Goal: Information Seeking & Learning: Learn about a topic

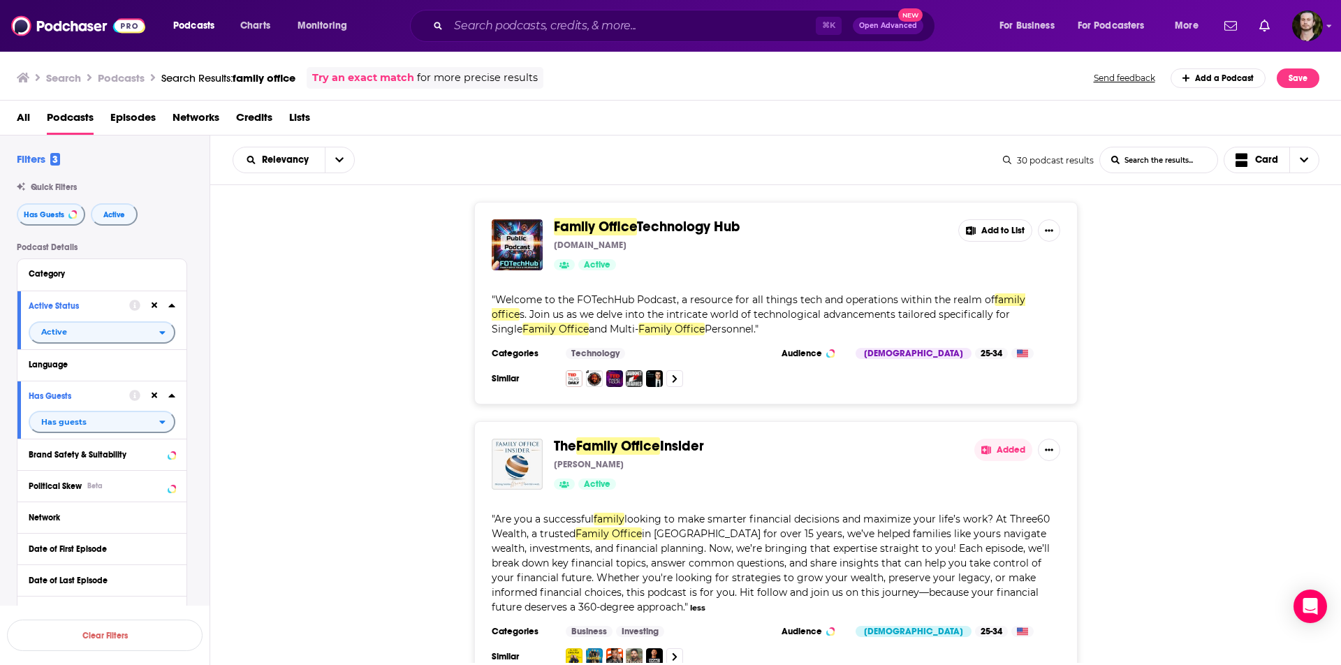
scroll to position [3394, 0]
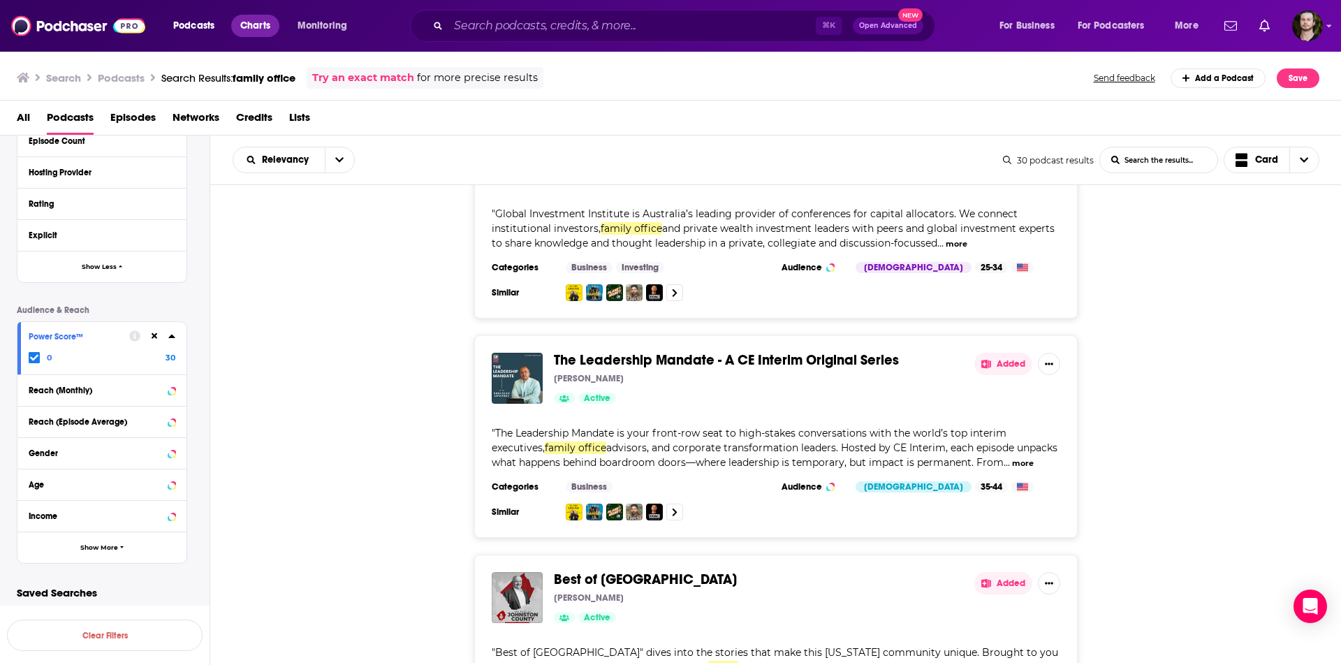
click at [253, 26] on span "Charts" at bounding box center [255, 26] width 30 height 20
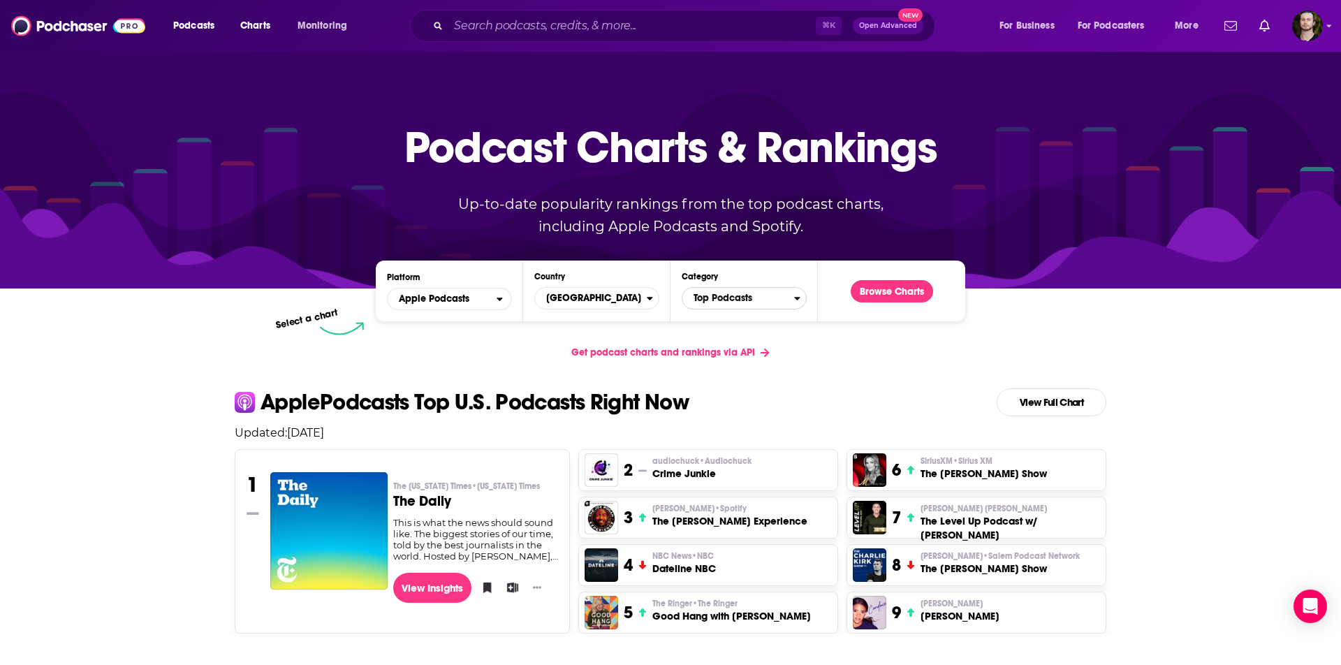
click at [762, 304] on span "Top Podcasts" at bounding box center [738, 298] width 112 height 24
click at [741, 321] on input "Categories" at bounding box center [744, 320] width 112 height 19
type input "investing"
click at [737, 345] on button "Business / Investing" at bounding box center [744, 344] width 112 height 17
click at [906, 288] on button "Browse Charts" at bounding box center [892, 291] width 82 height 22
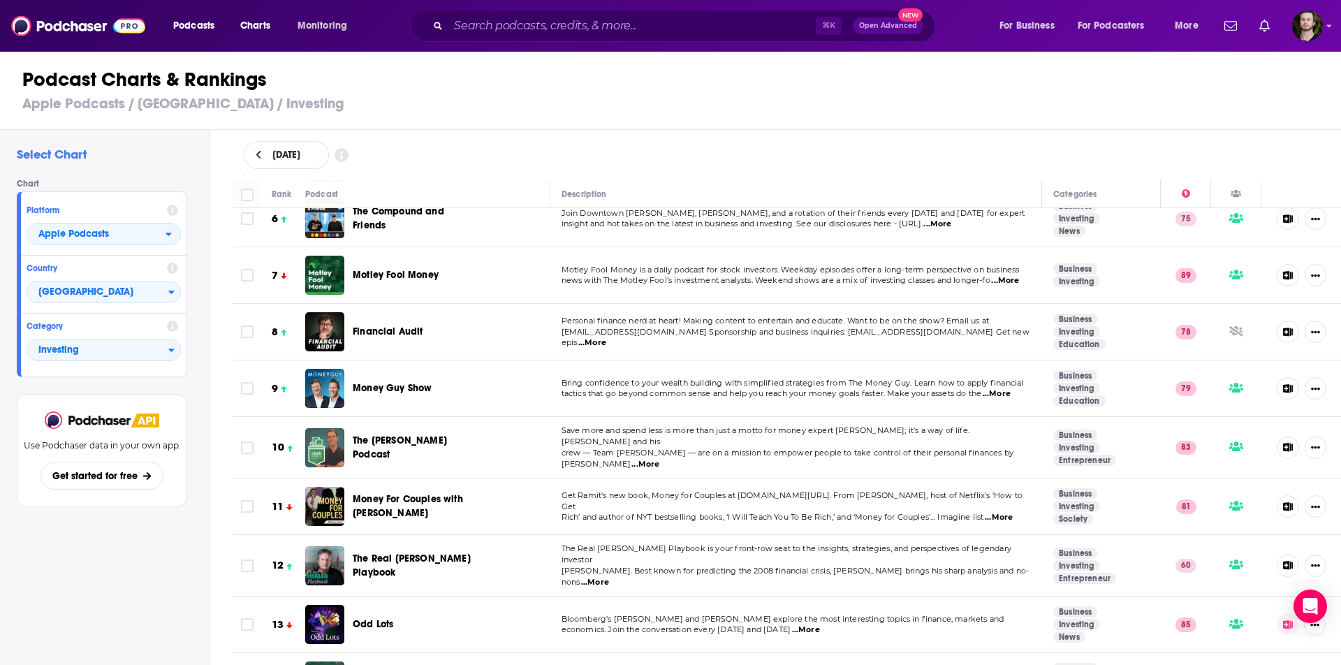
scroll to position [304, 0]
click at [390, 383] on span "Money Guy Show" at bounding box center [392, 389] width 79 height 12
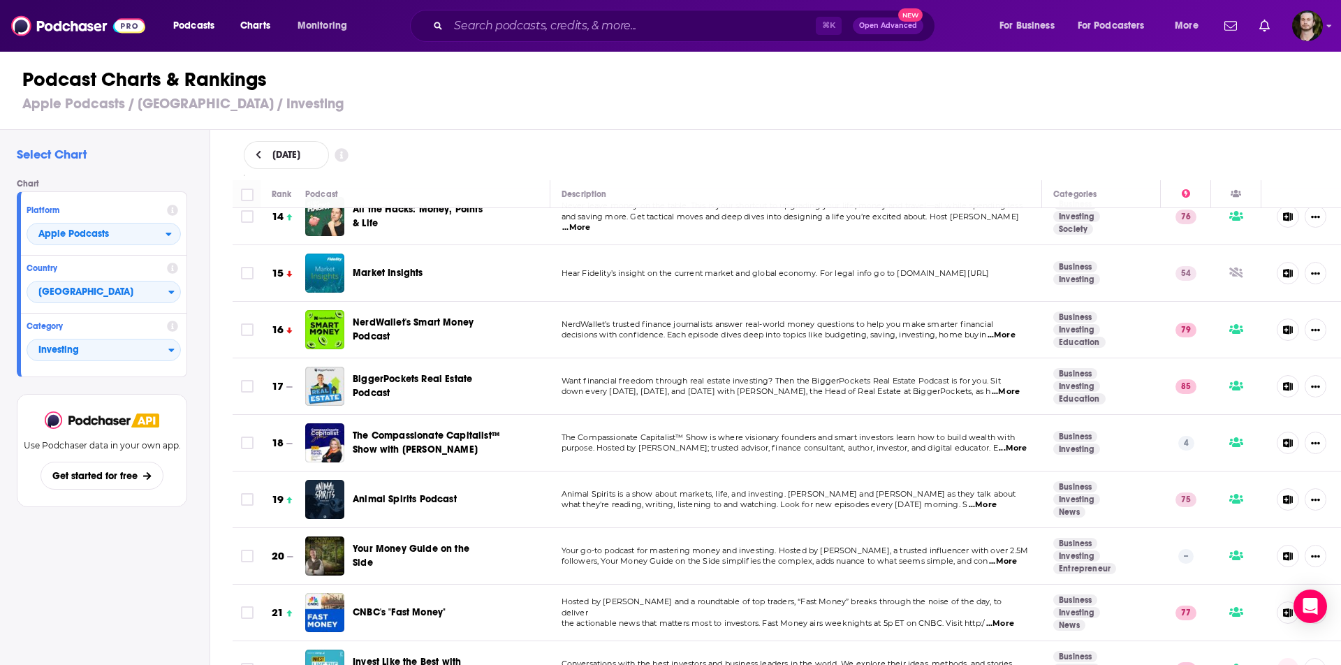
scroll to position [770, 0]
click at [367, 372] on span "BiggerPockets Real Estate Podcast" at bounding box center [412, 385] width 119 height 26
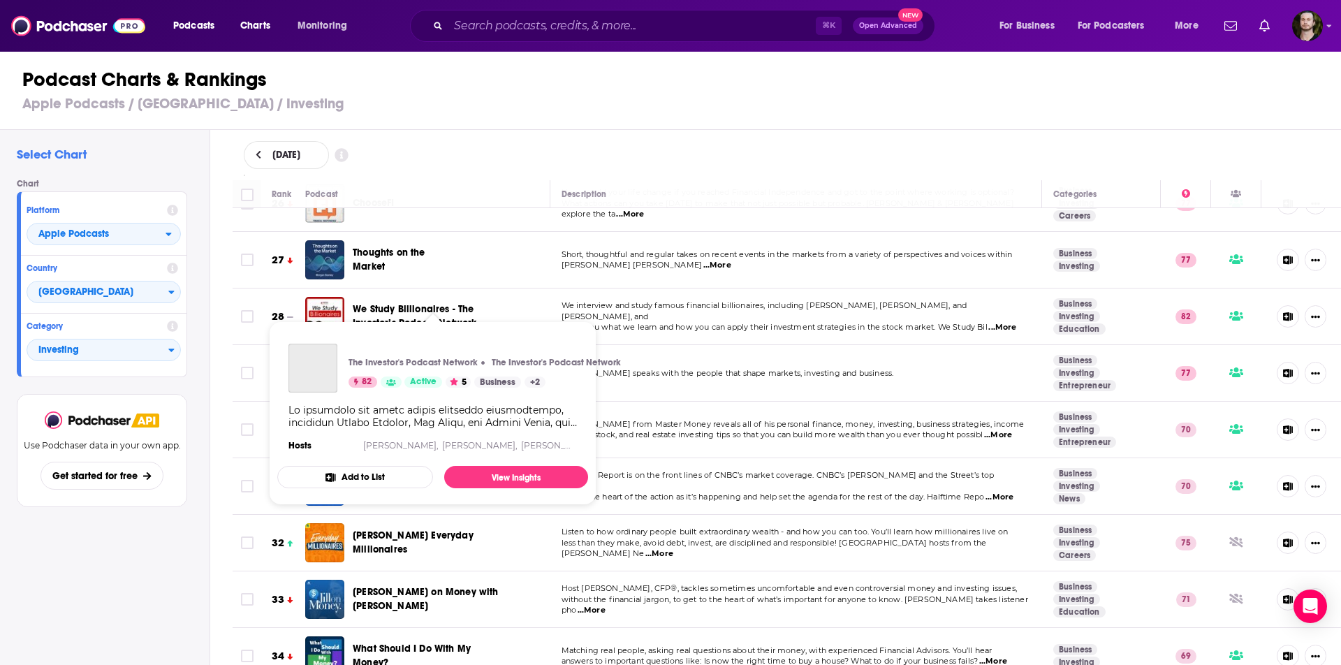
scroll to position [1471, 0]
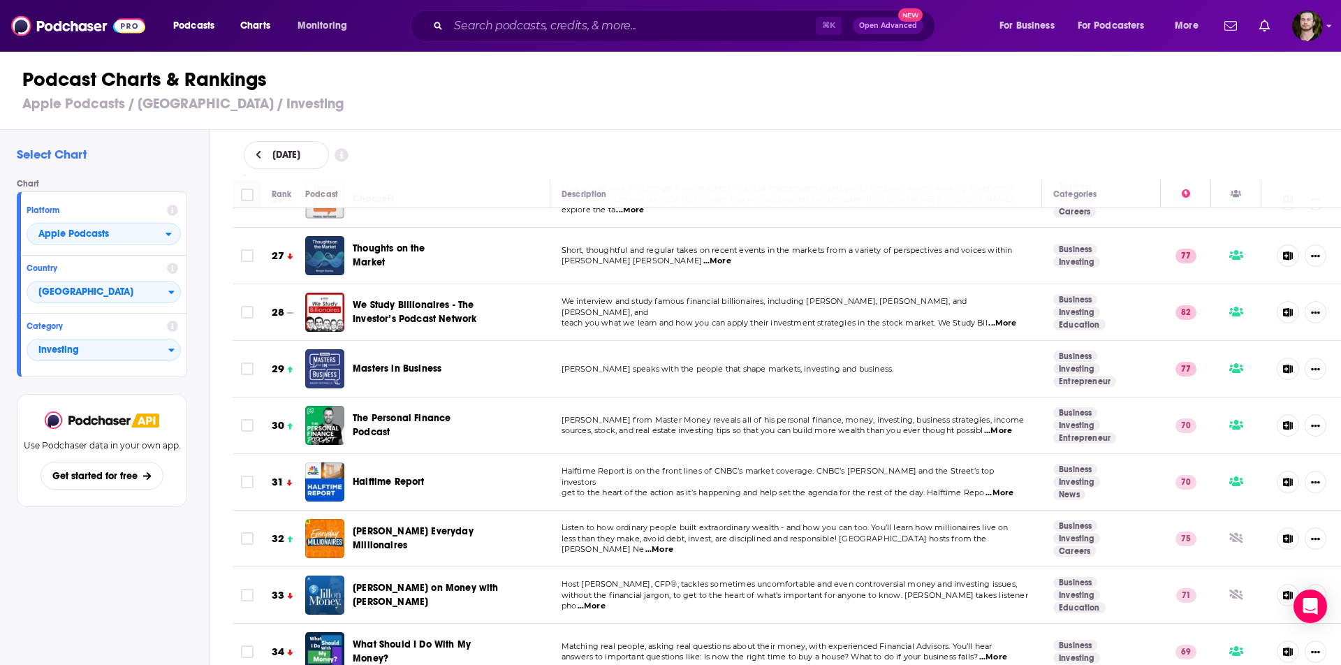
click at [383, 411] on span "The Personal Finance Podcast" at bounding box center [413, 425] width 120 height 28
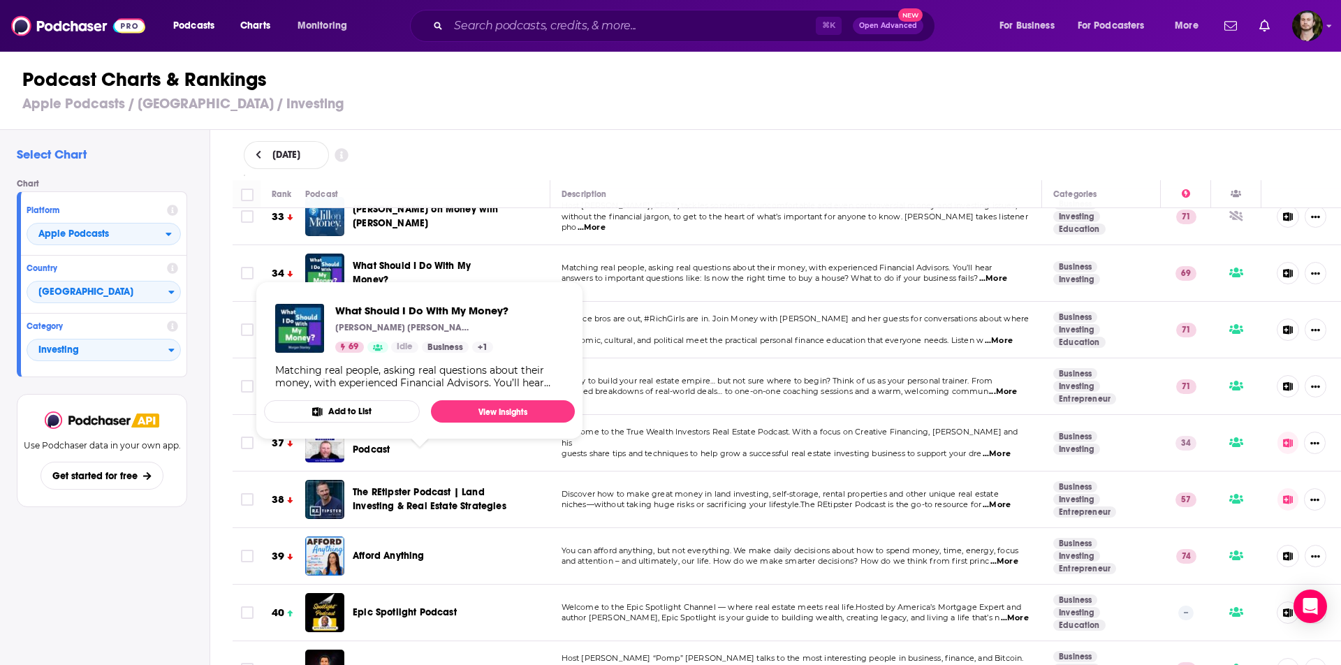
scroll to position [1850, 0]
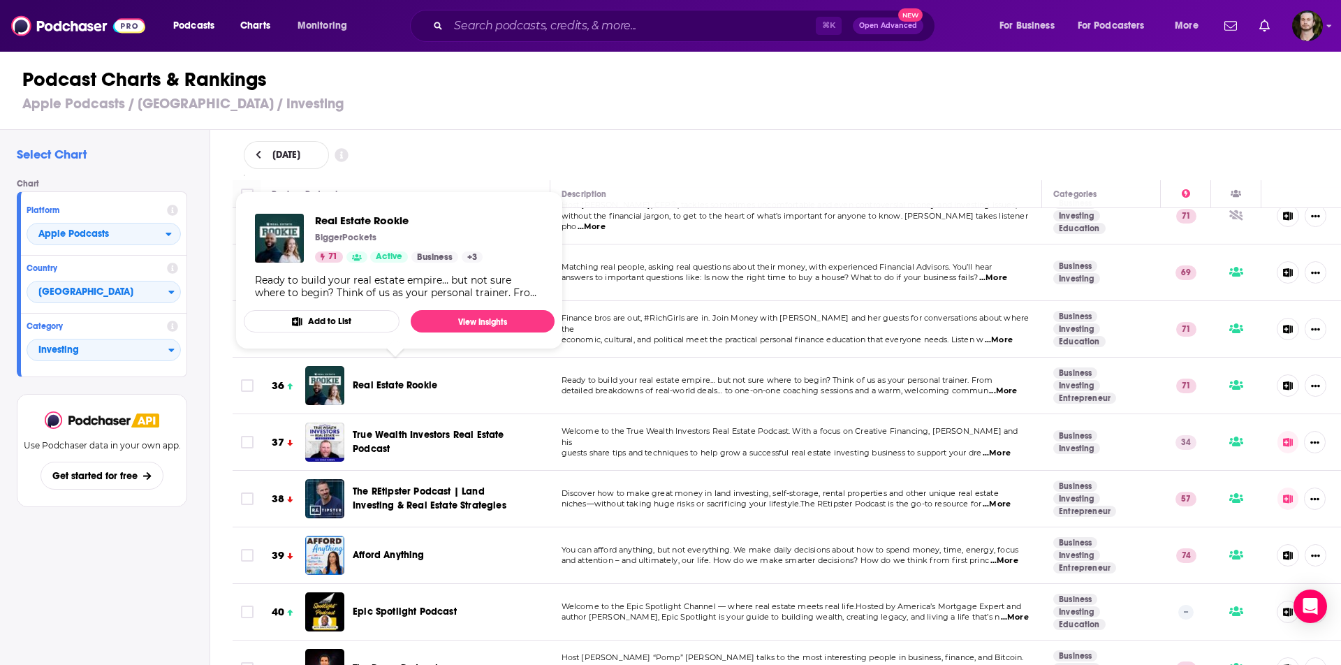
click at [399, 379] on span "Real Estate Rookie" at bounding box center [395, 385] width 84 height 12
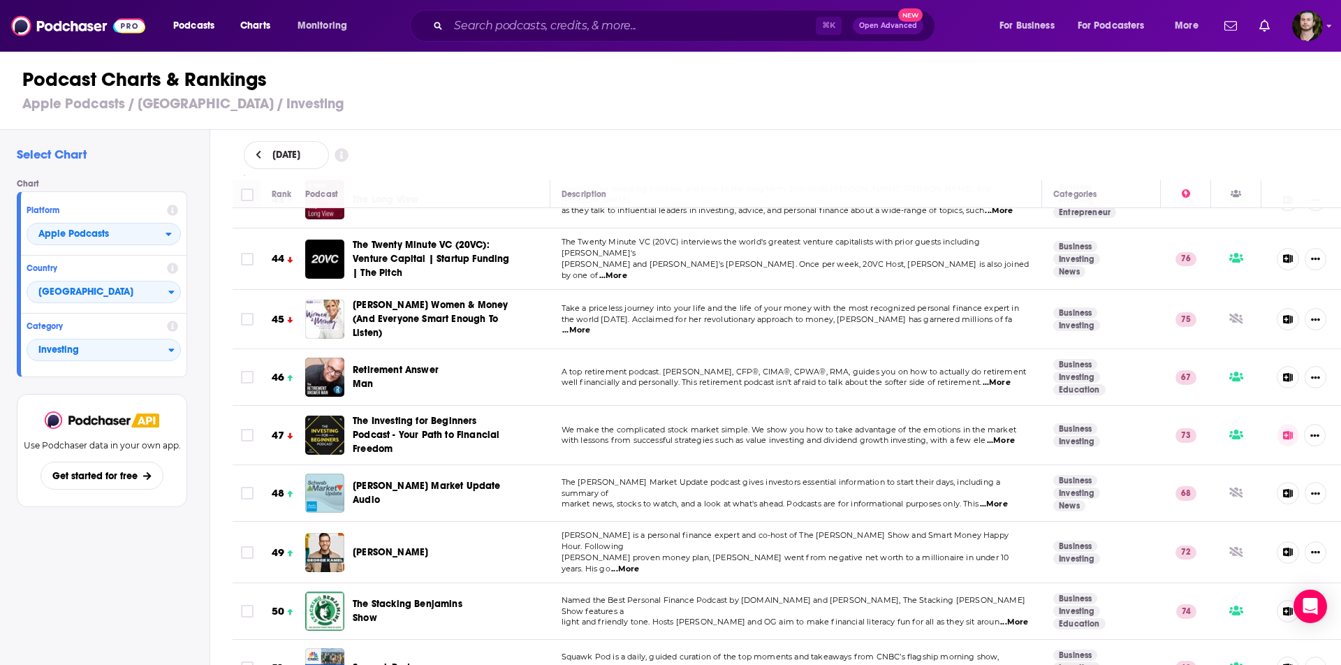
scroll to position [2447, 0]
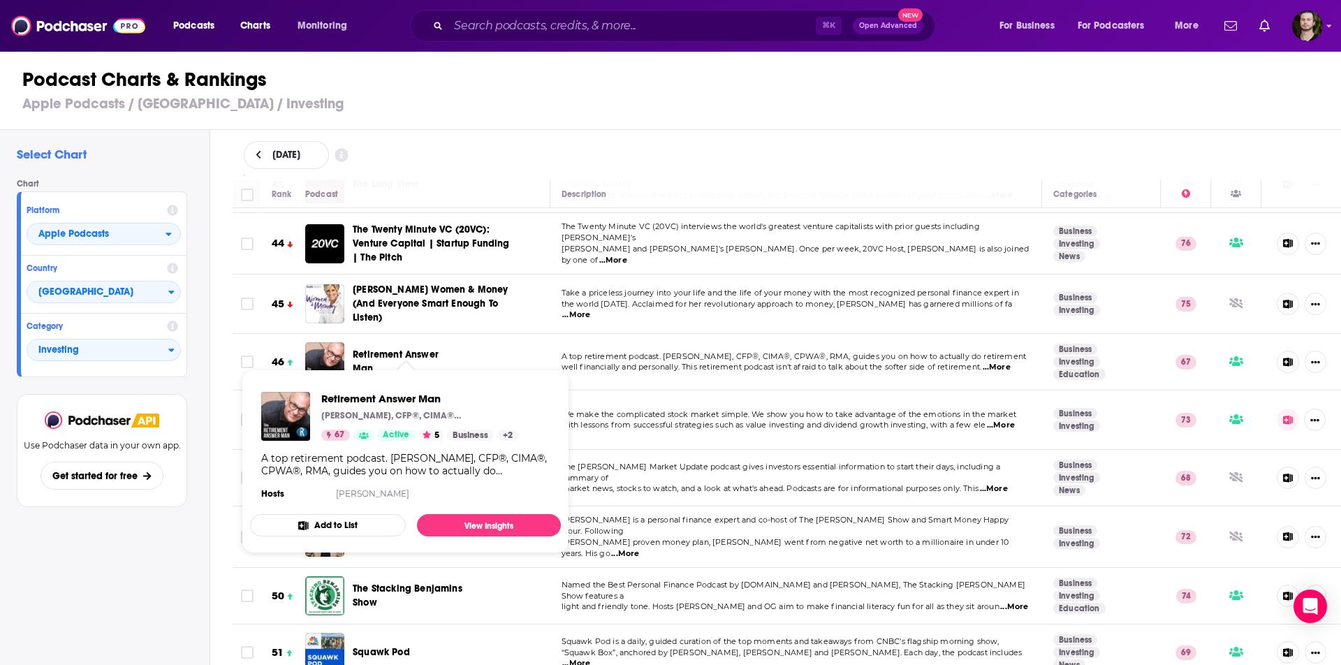
click at [376, 348] on span "Retirement Answer Man" at bounding box center [396, 361] width 86 height 26
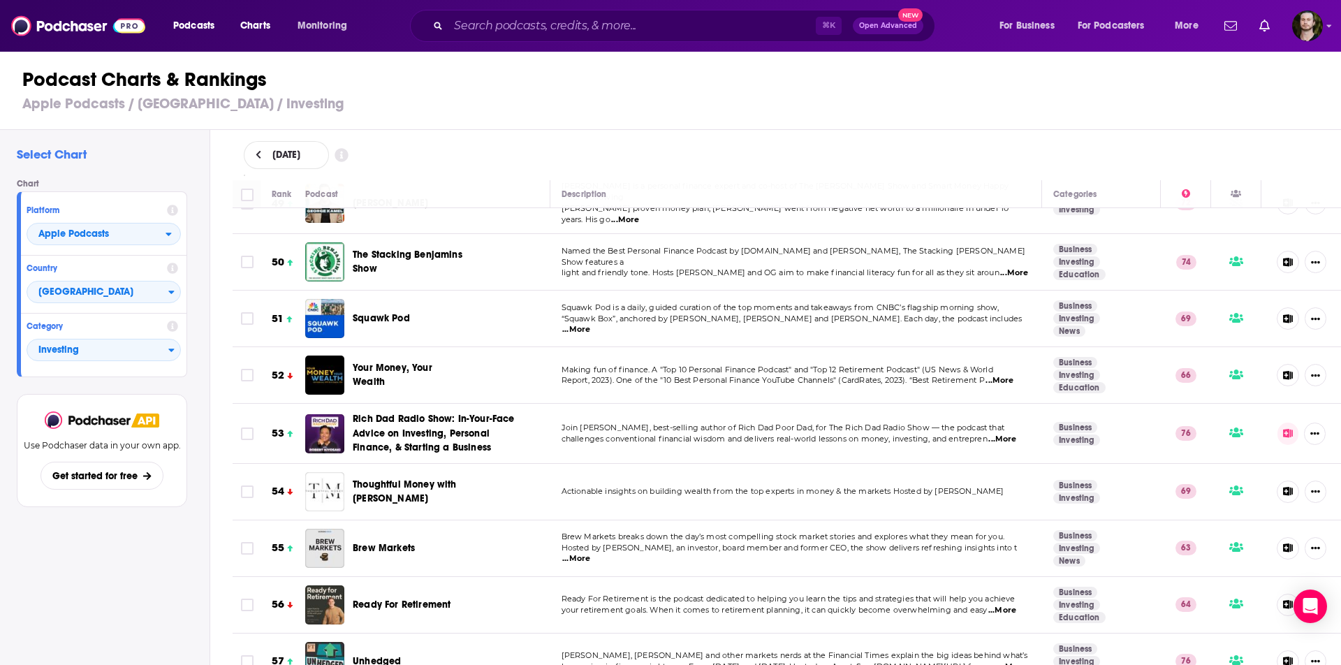
scroll to position [2783, 0]
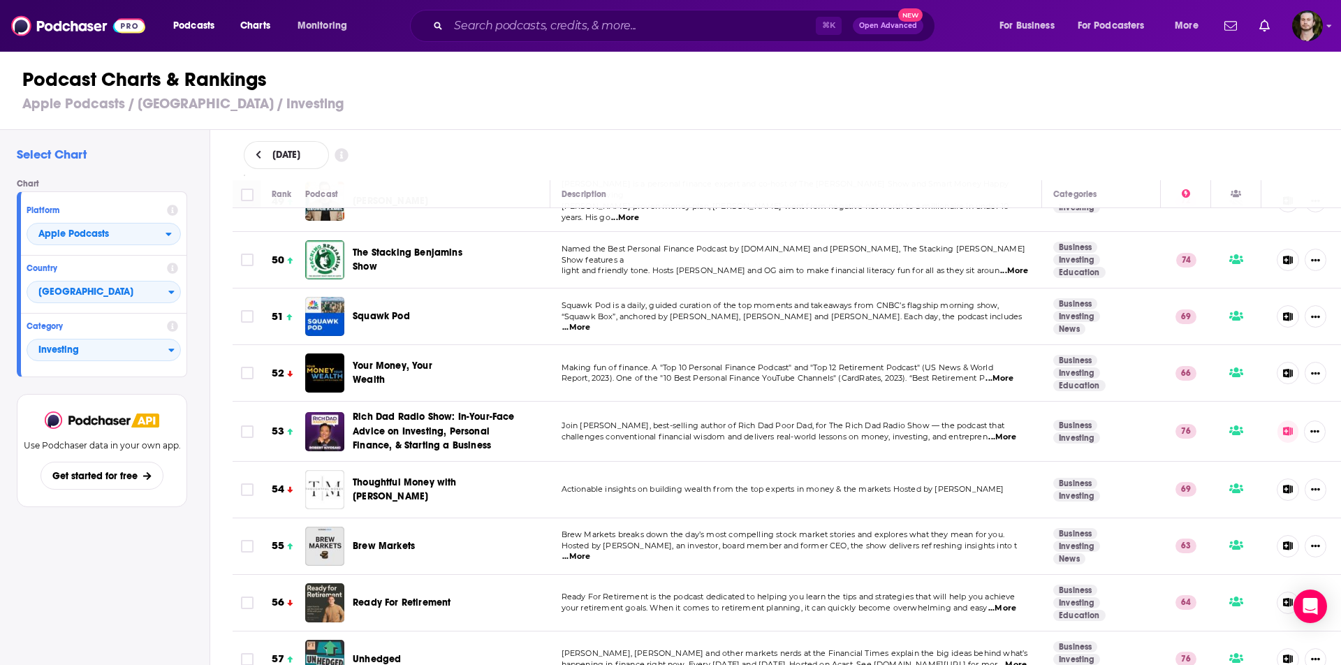
click at [366, 360] on span "Your Money, Your Wealth" at bounding box center [393, 373] width 80 height 26
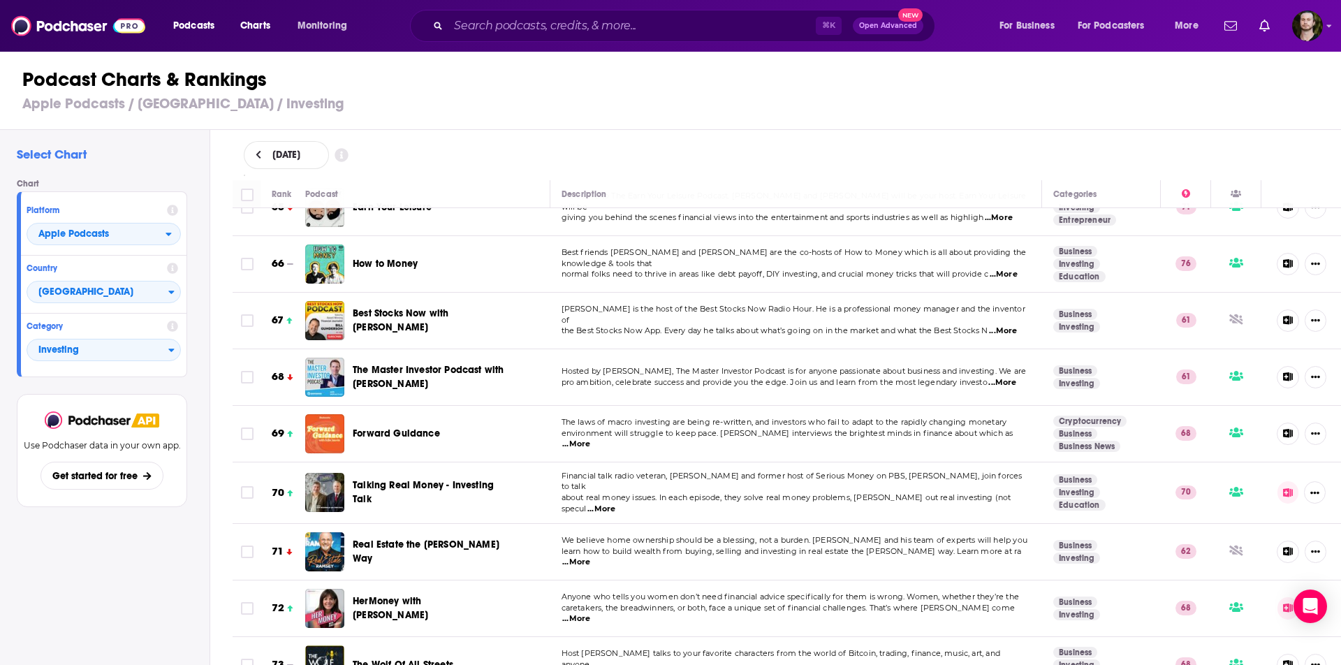
scroll to position [3674, 0]
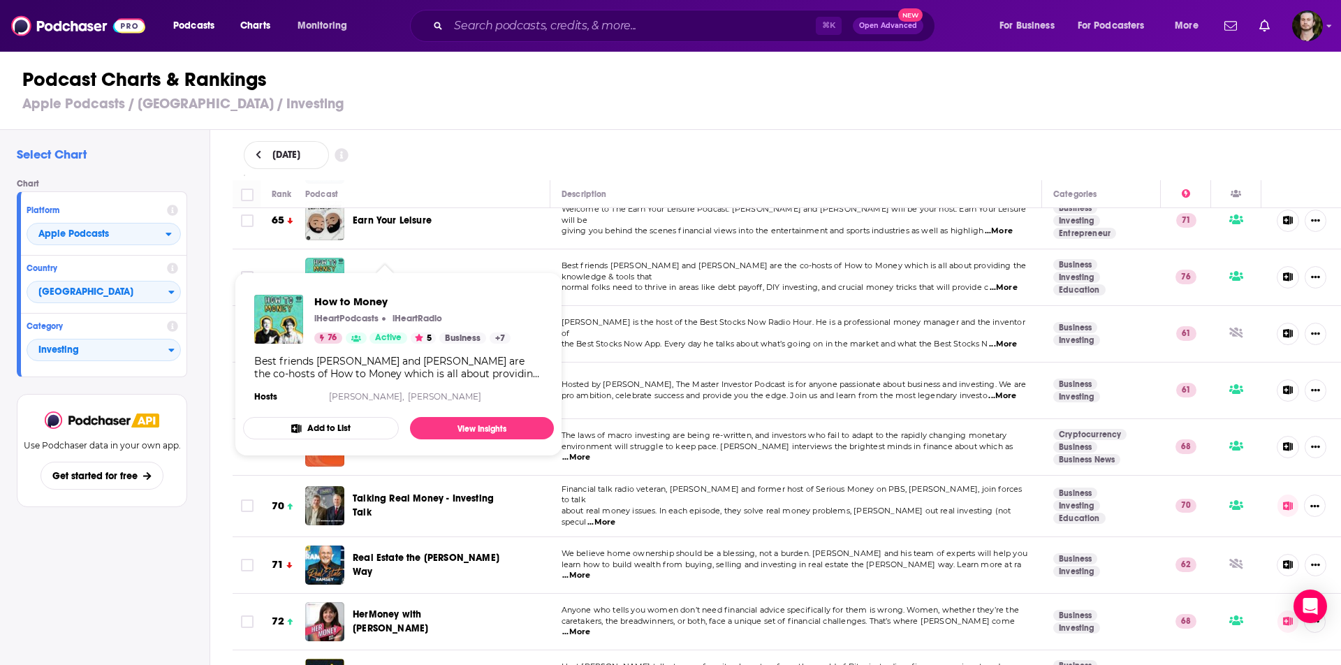
click at [386, 271] on span "How to Money" at bounding box center [385, 277] width 65 height 12
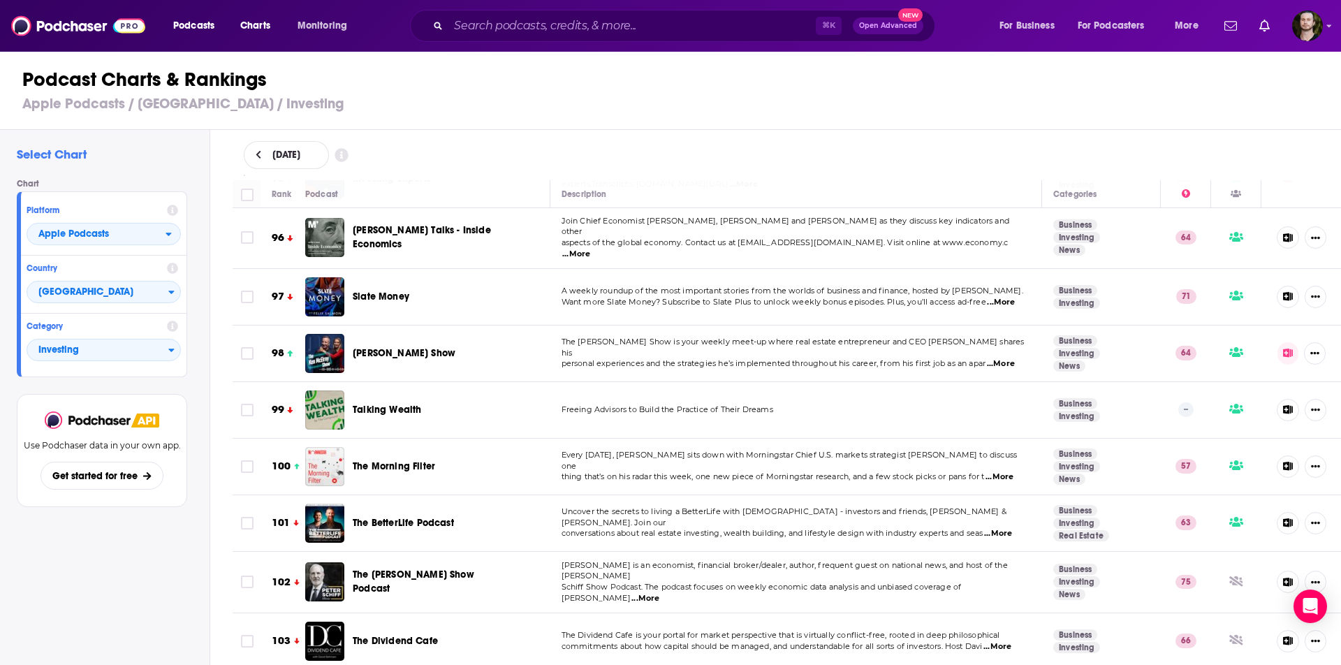
scroll to position [5496, 0]
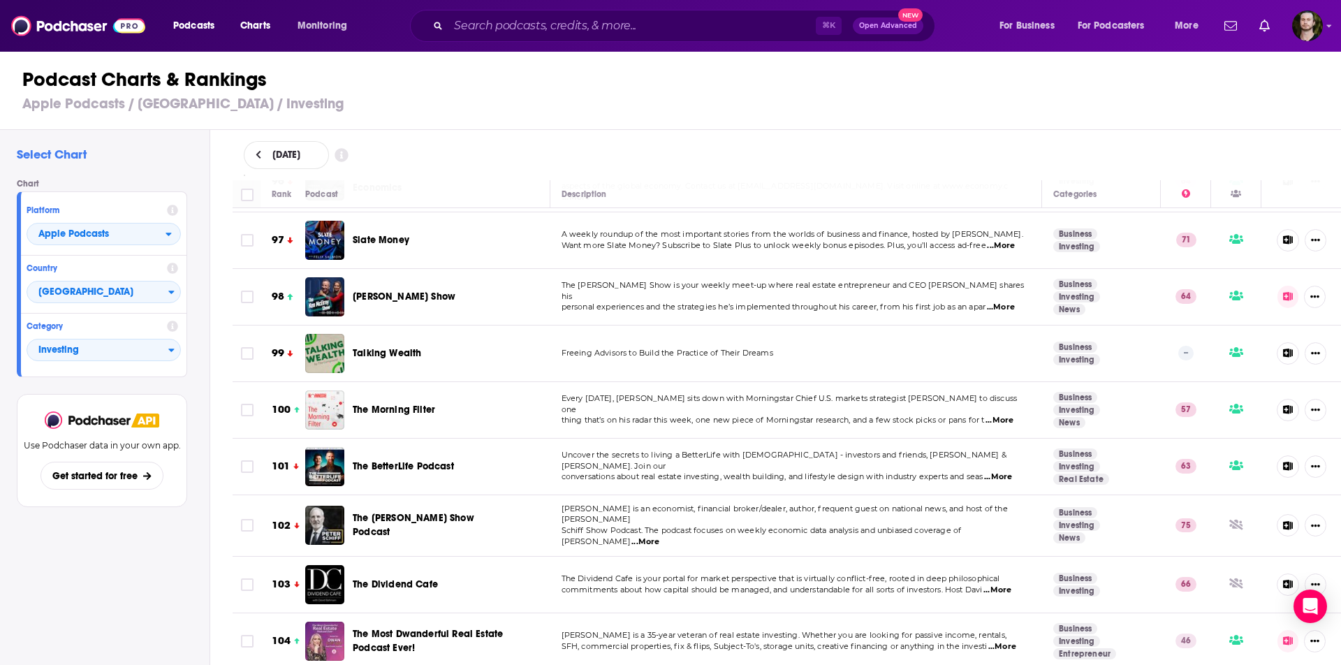
click at [394, 460] on span "The BetterLife Podcast" at bounding box center [403, 466] width 101 height 12
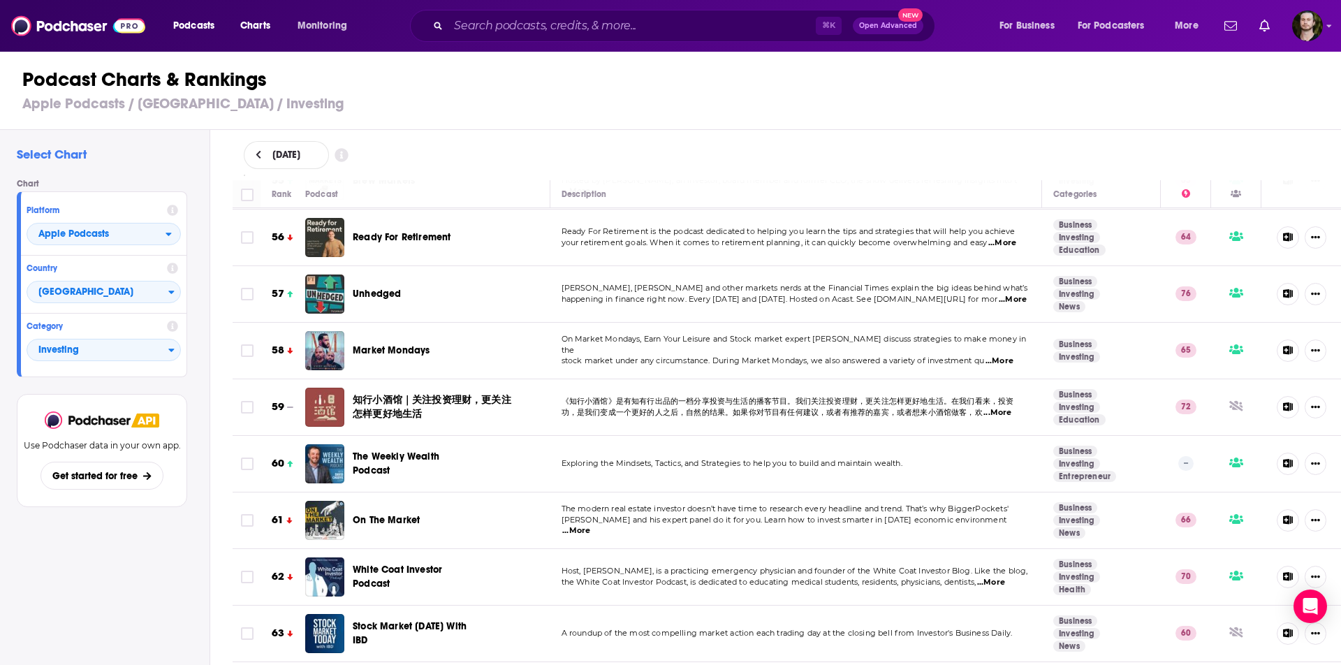
scroll to position [3271, 0]
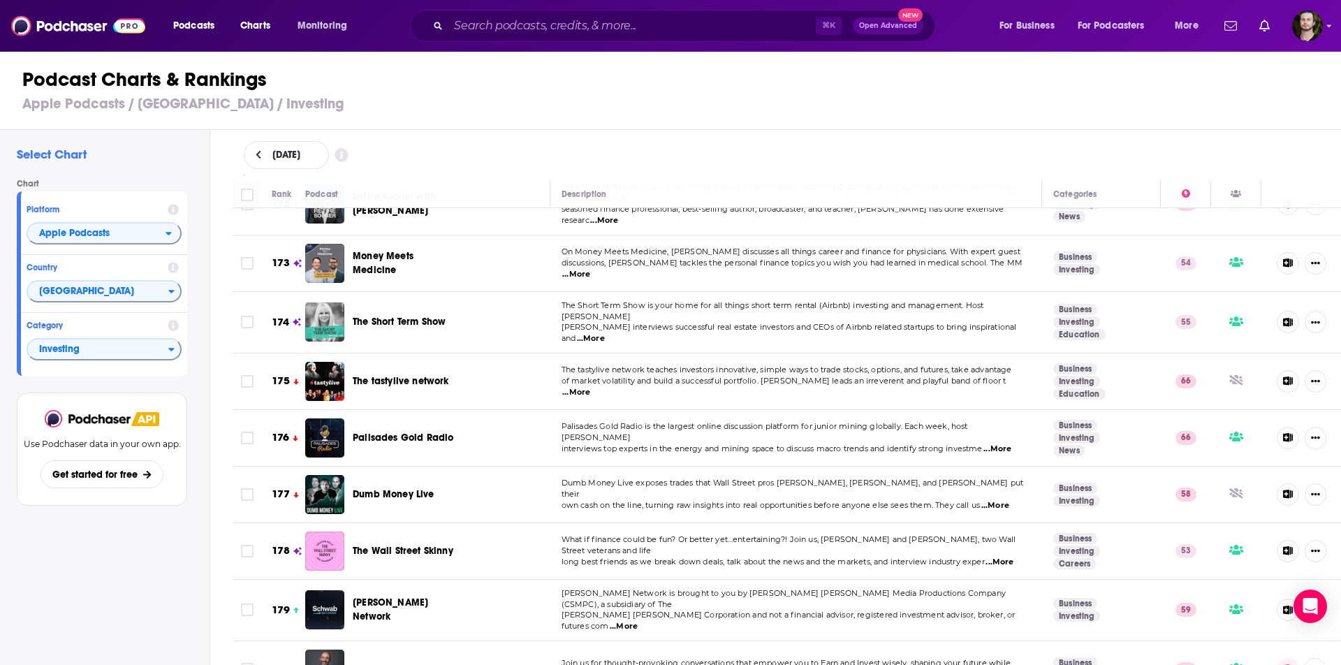
scroll to position [9830, 0]
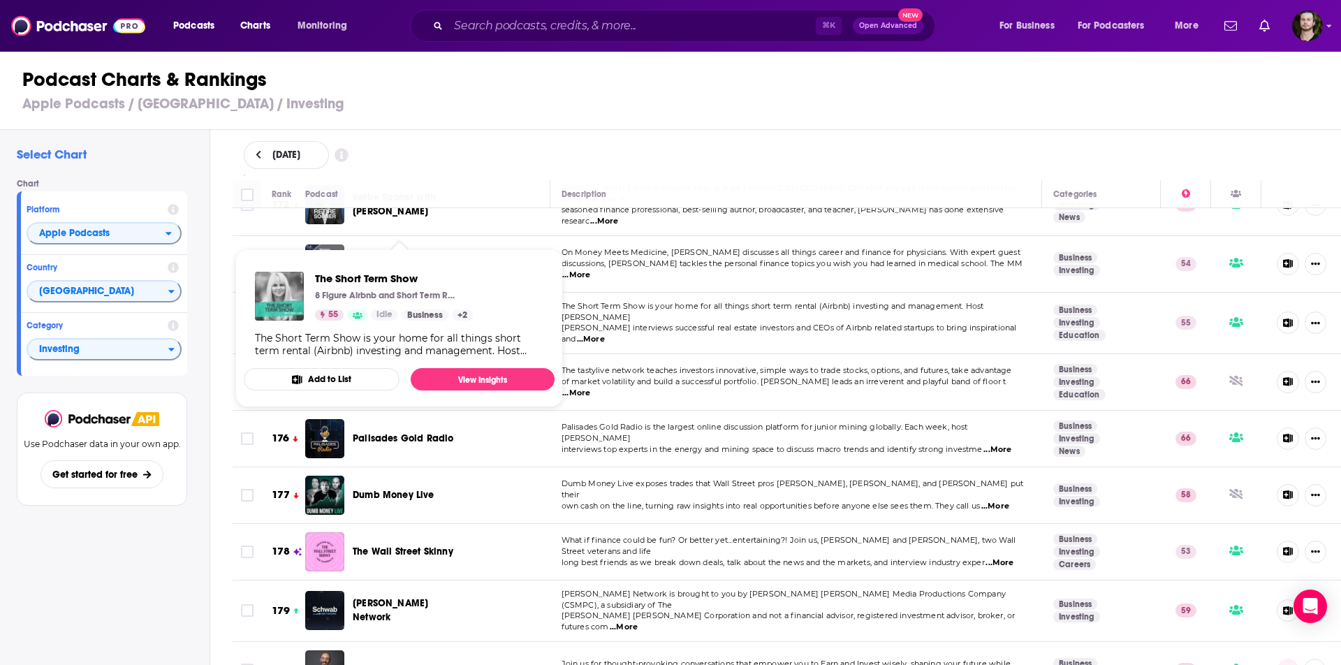
click at [401, 316] on span "The Short Term Show" at bounding box center [399, 322] width 93 height 12
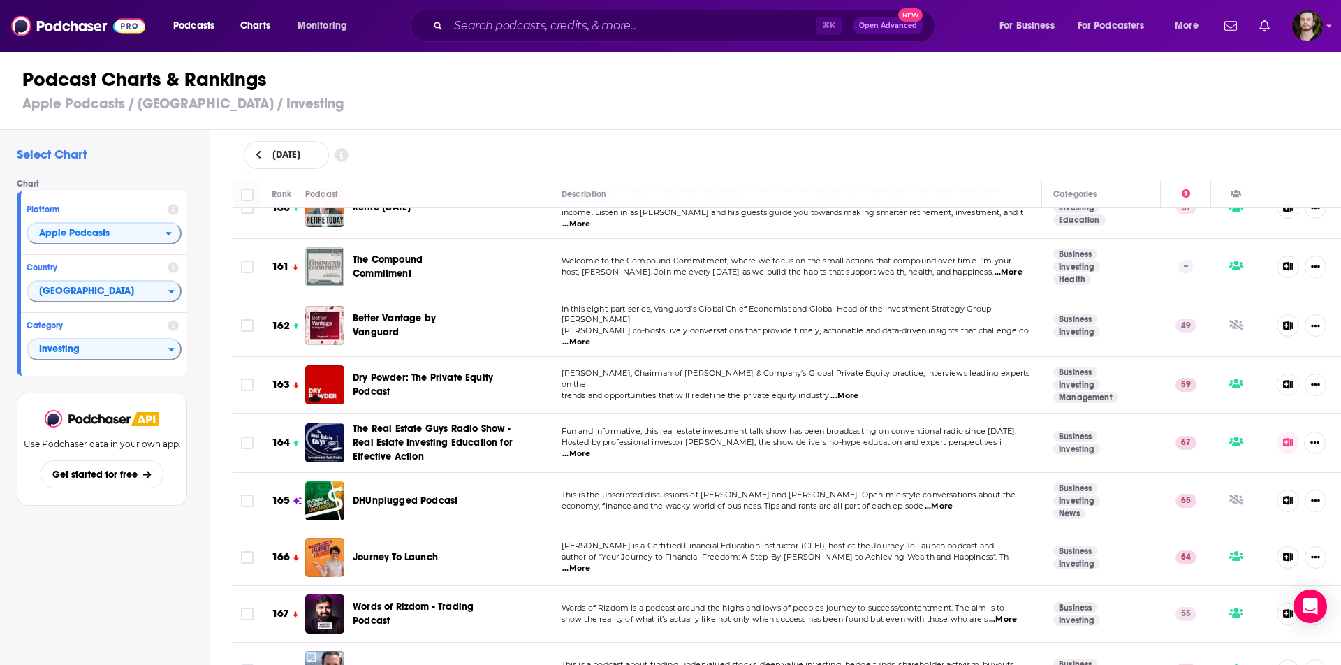
scroll to position [9088, 0]
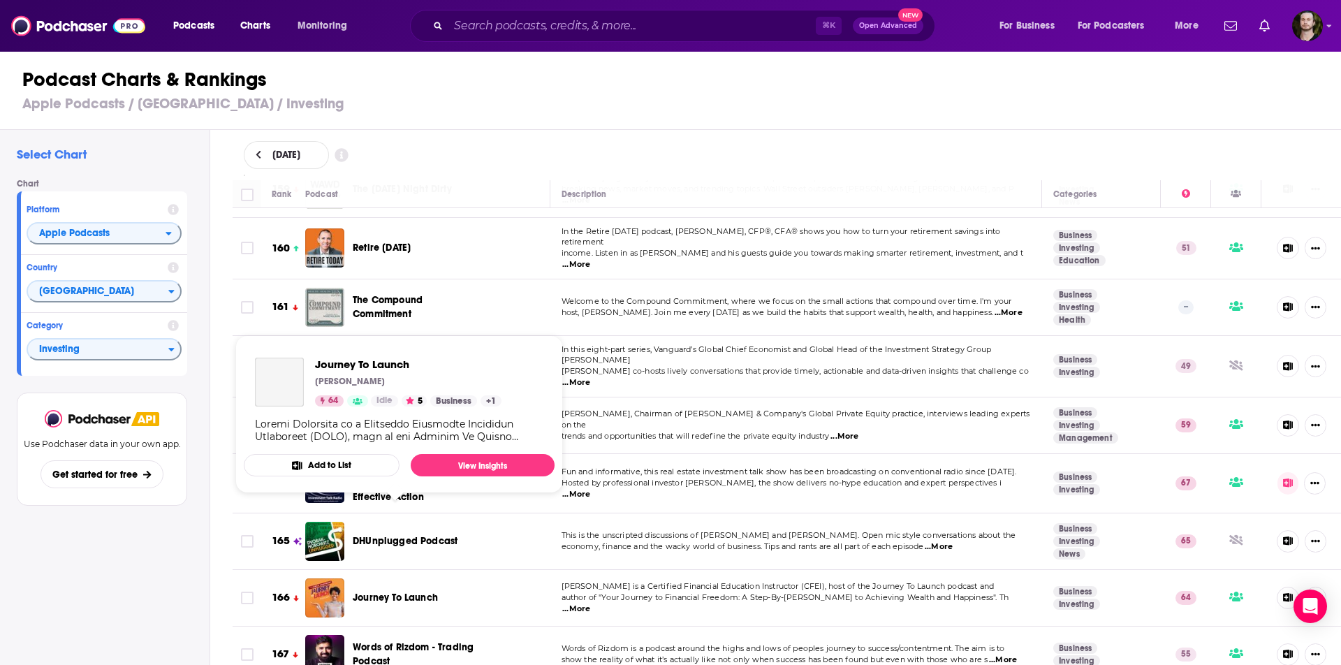
click at [414, 591] on span "Journey To Launch" at bounding box center [395, 597] width 85 height 12
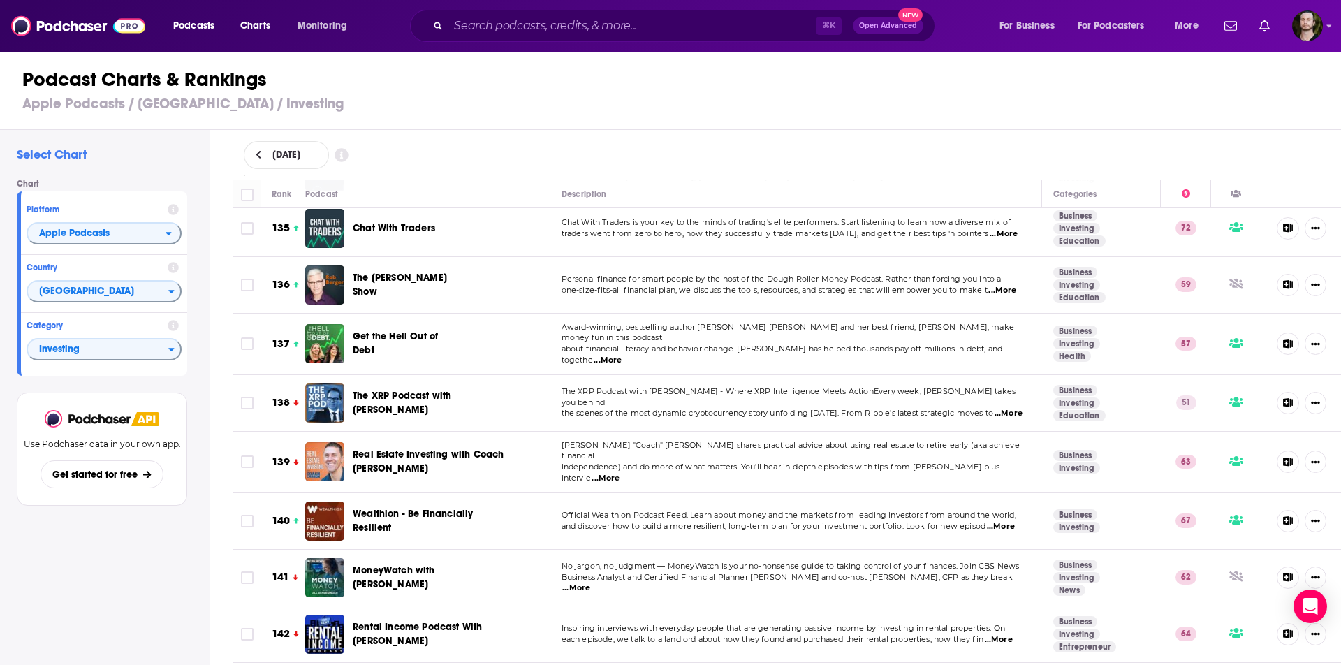
scroll to position [7678, 0]
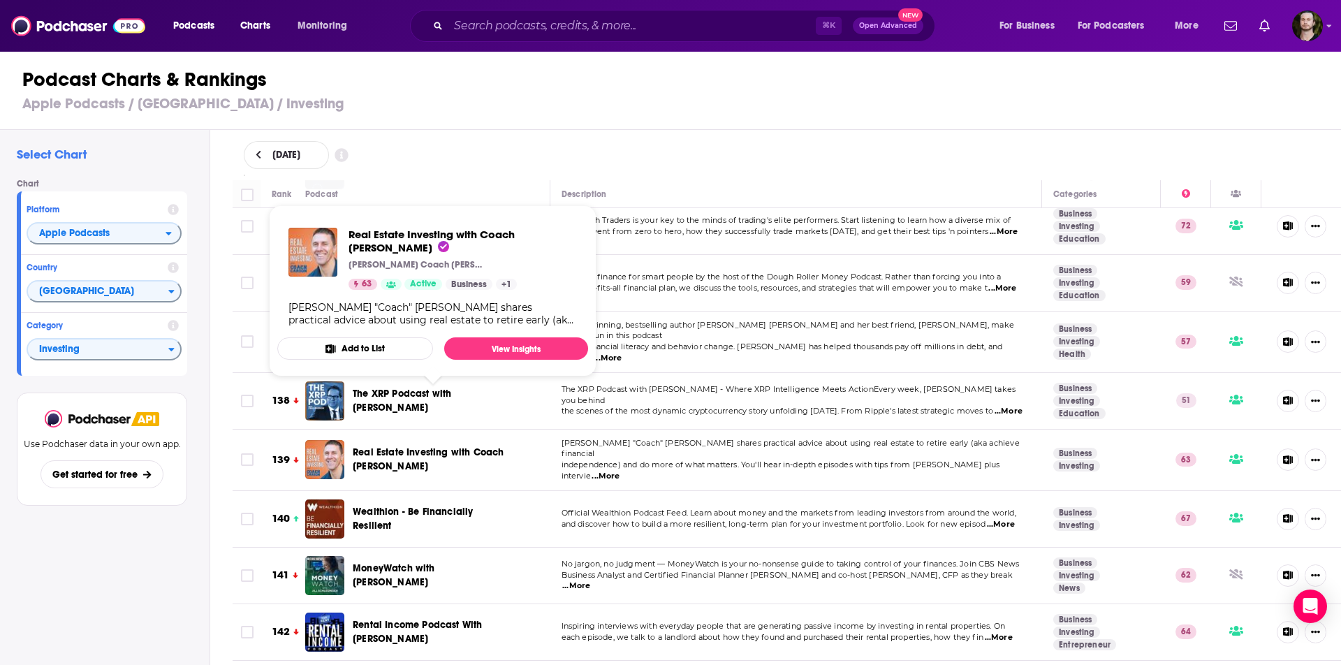
click at [397, 446] on span "Real Estate Investing with Coach [PERSON_NAME]" at bounding box center [428, 459] width 151 height 26
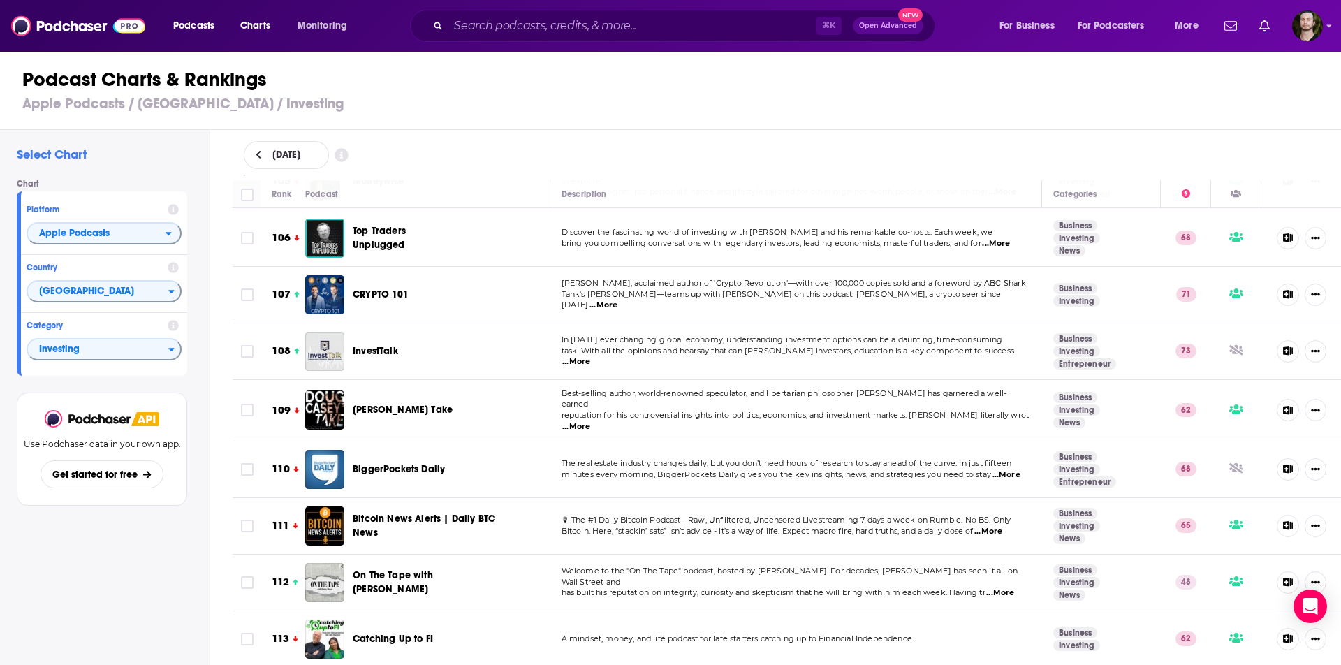
scroll to position [6005, 0]
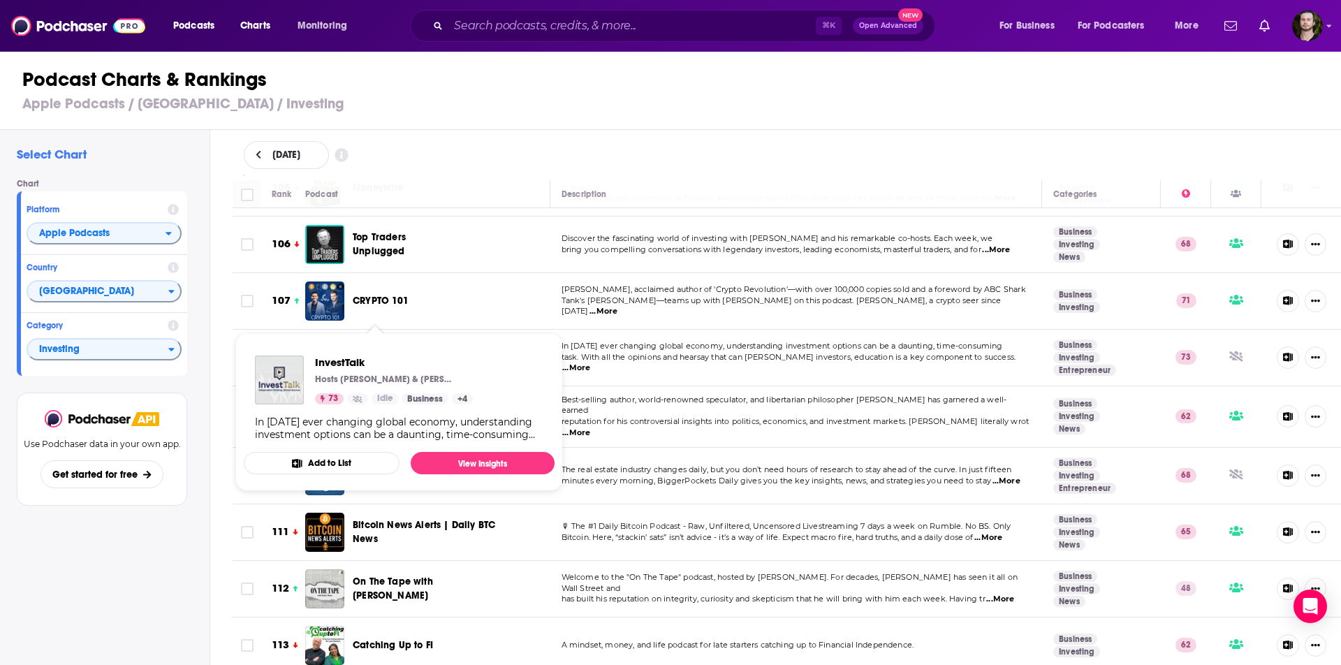
click at [379, 351] on span "InvestTalk" at bounding box center [375, 357] width 45 height 12
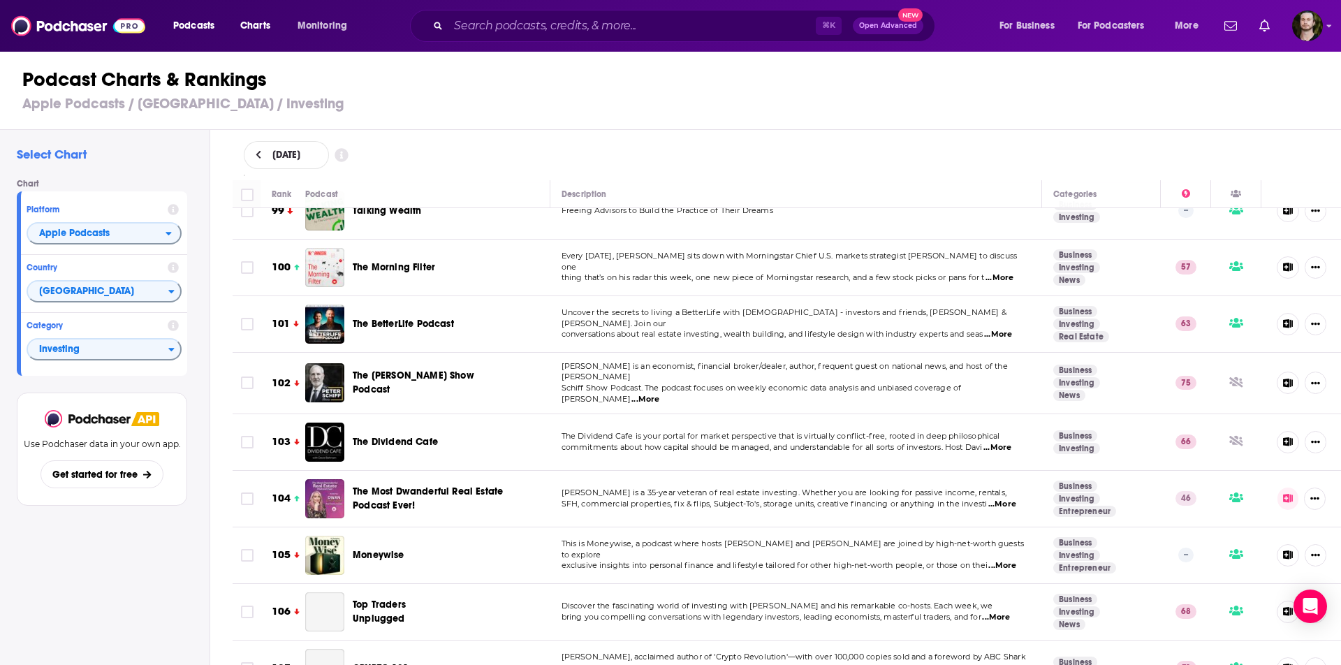
scroll to position [5702, 0]
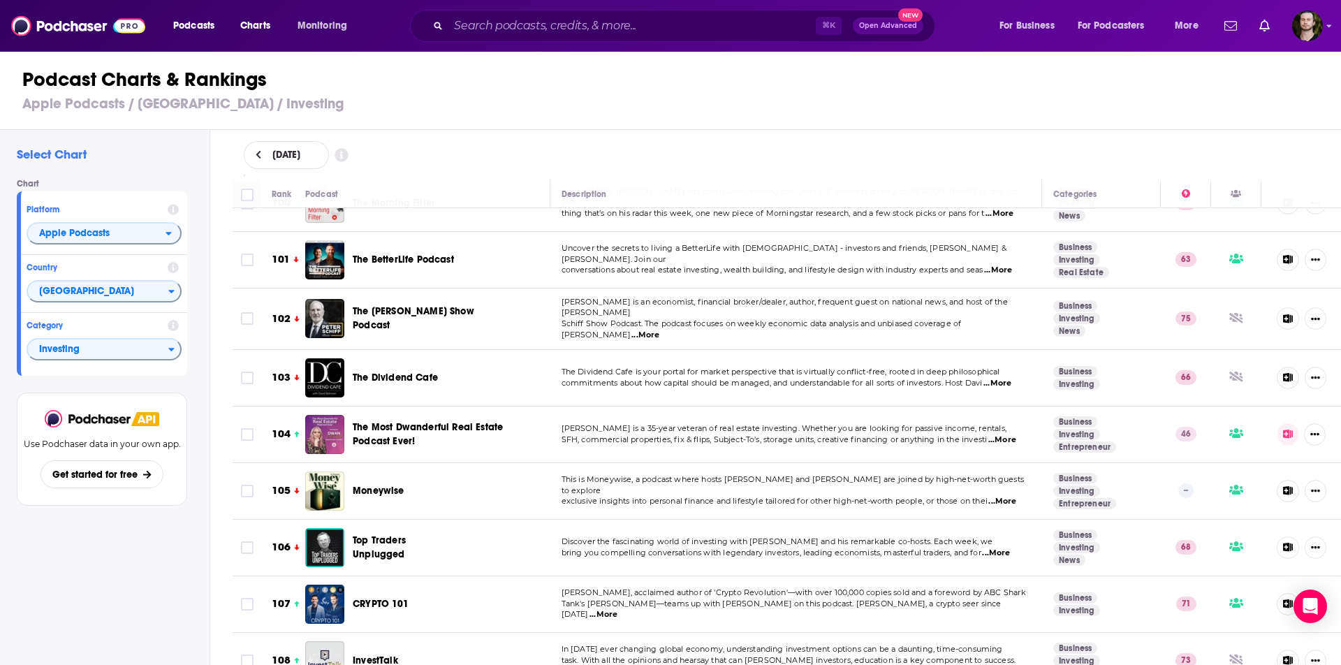
click at [386, 485] on span "Moneywise" at bounding box center [379, 491] width 52 height 12
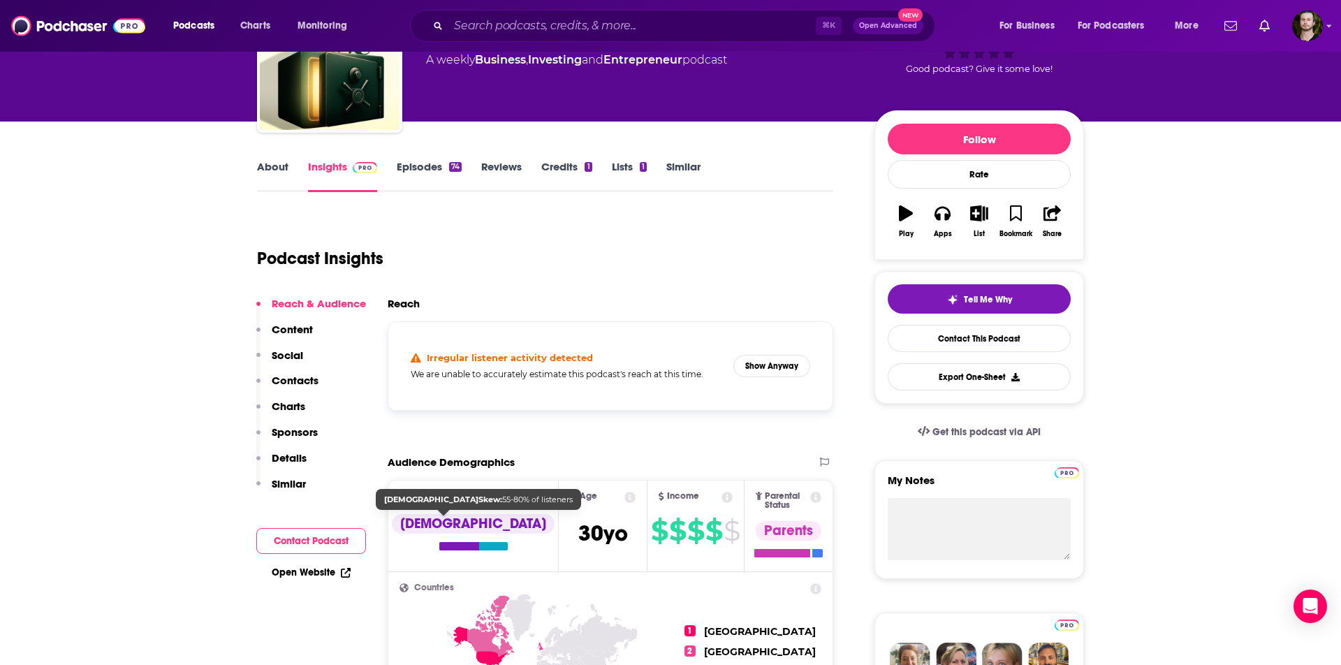
scroll to position [62, 0]
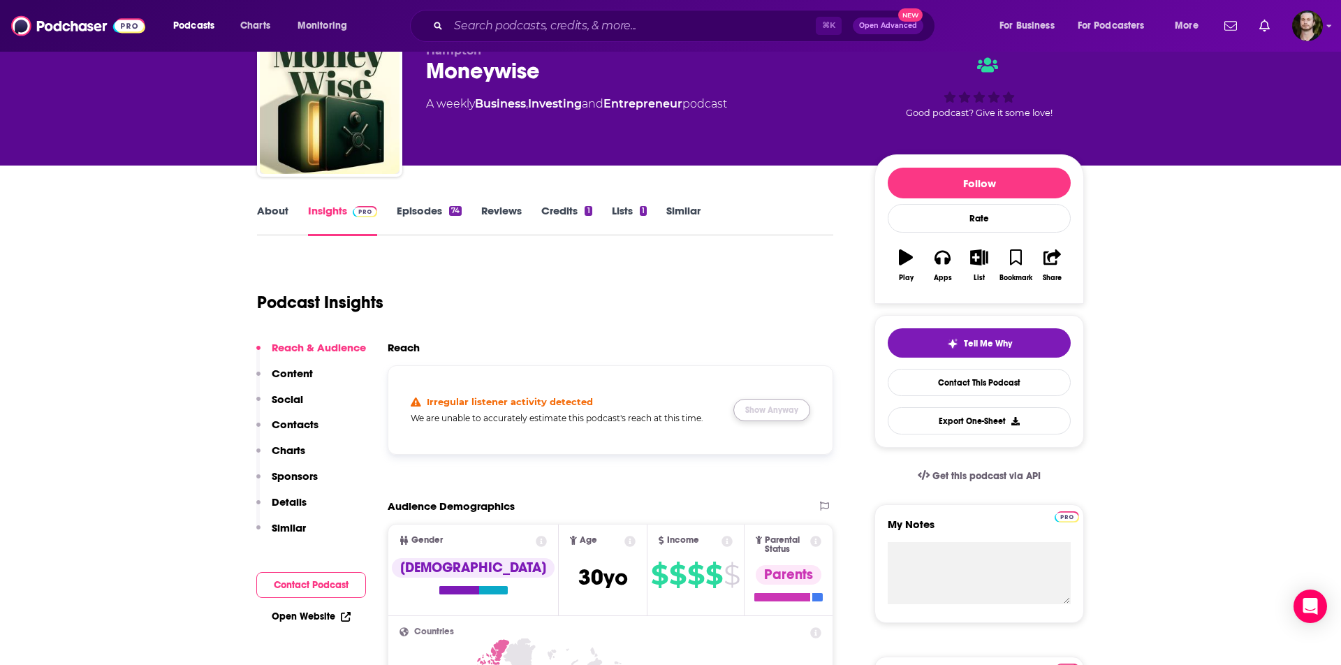
click at [784, 409] on button "Show Anyway" at bounding box center [771, 410] width 77 height 22
